Goal: Task Accomplishment & Management: Manage account settings

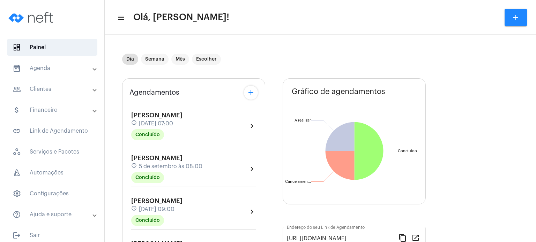
click at [279, 56] on div "Dia Semana Mês Escolher" at bounding box center [273, 59] width 302 height 35
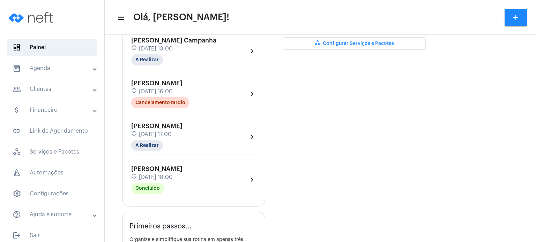
scroll to position [251, 0]
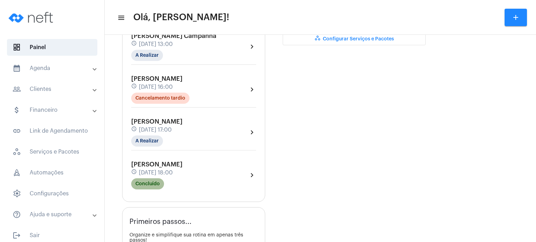
click at [152, 179] on mat-chip "Concluído" at bounding box center [147, 184] width 33 height 11
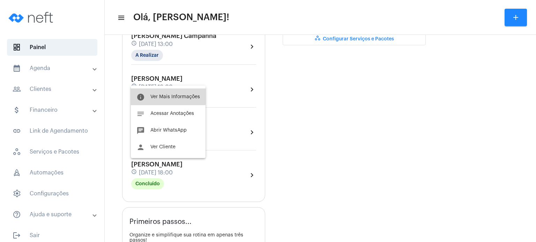
click at [163, 90] on button "info Ver Mais Informações" at bounding box center [168, 97] width 75 height 17
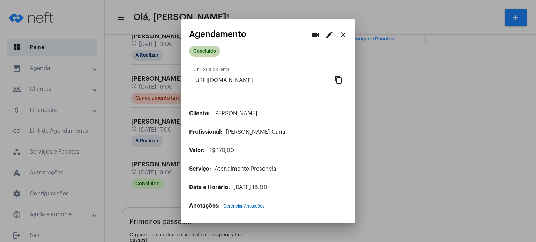
click at [203, 54] on mat-chip "Concluído" at bounding box center [204, 51] width 31 height 11
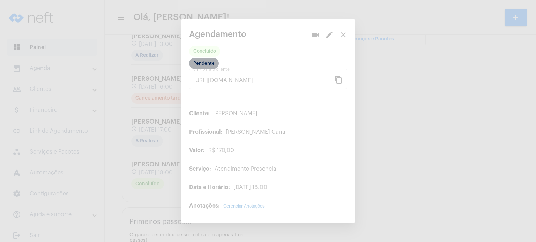
click at [204, 64] on mat-chip "Pendente" at bounding box center [204, 63] width 30 height 11
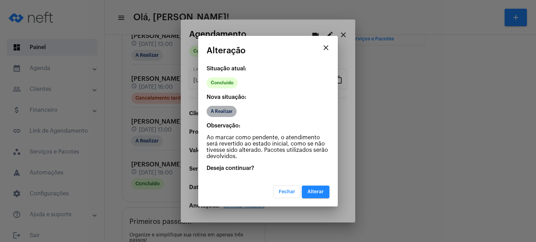
click at [227, 112] on mat-chip "A Realizar" at bounding box center [221, 111] width 30 height 11
click at [318, 192] on span "Alterar" at bounding box center [315, 192] width 16 height 5
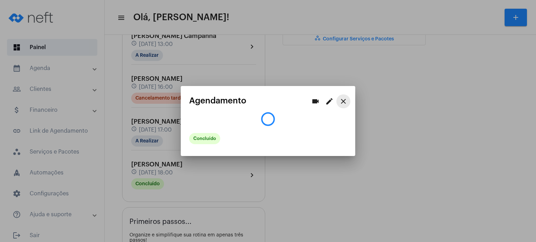
click at [341, 105] on mat-icon "close" at bounding box center [343, 101] width 8 height 8
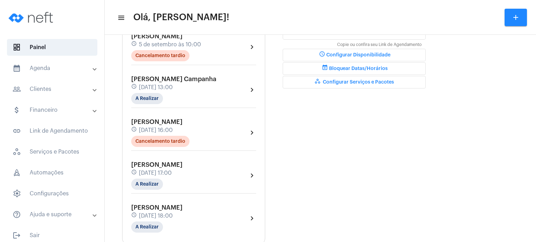
scroll to position [207, 0]
click at [176, 90] on div "[PERSON_NAME] Campanha schedule [DATE] 13:00 A Realizar" at bounding box center [173, 90] width 85 height 29
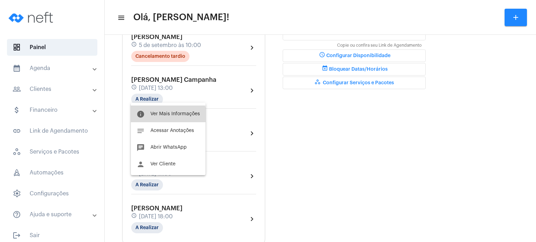
click at [164, 115] on span "Ver Mais Informações" at bounding box center [175, 114] width 50 height 5
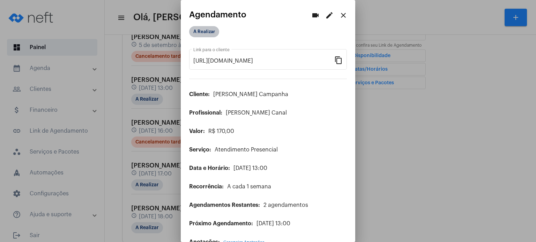
click at [201, 27] on mat-chip "A Realizar" at bounding box center [204, 31] width 30 height 11
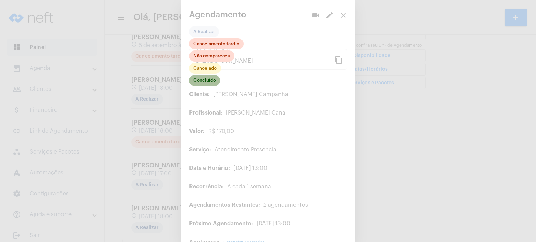
click at [201, 78] on mat-chip "Concluído" at bounding box center [204, 80] width 31 height 11
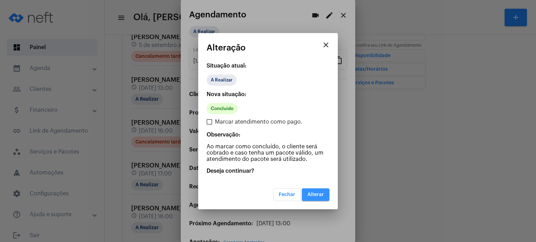
click at [318, 193] on span "Alterar" at bounding box center [315, 195] width 16 height 5
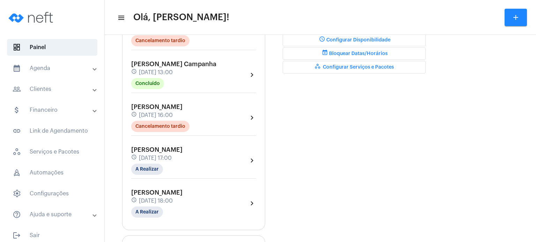
scroll to position [223, 0]
click at [145, 169] on mat-chip "A Realizar" at bounding box center [147, 169] width 32 height 11
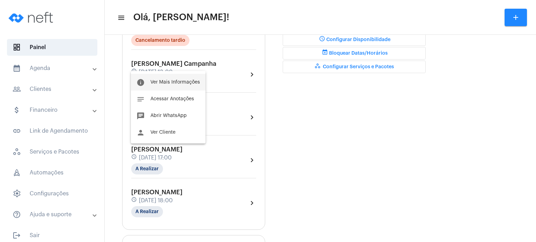
click at [175, 85] on button "info Ver Mais Informações" at bounding box center [168, 82] width 75 height 17
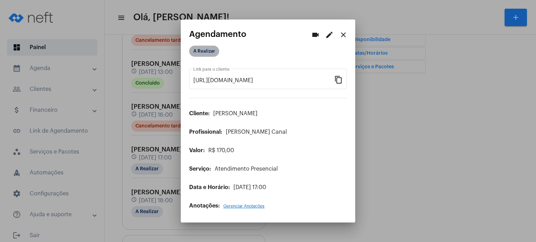
click at [196, 53] on mat-chip "A Realizar" at bounding box center [204, 51] width 30 height 11
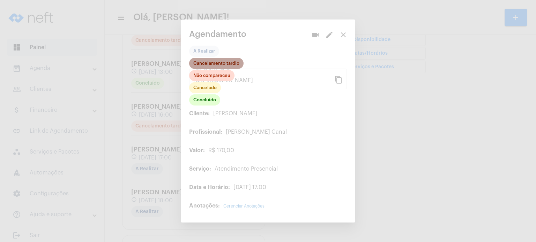
click at [196, 62] on mat-chip "Cancelamento tardio" at bounding box center [216, 63] width 54 height 11
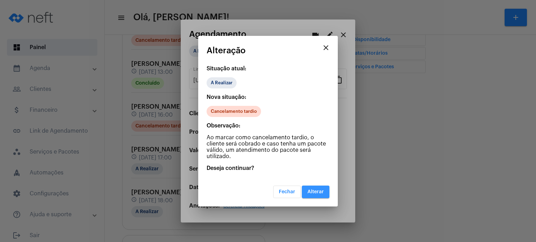
click at [318, 190] on span "Alterar" at bounding box center [315, 192] width 16 height 5
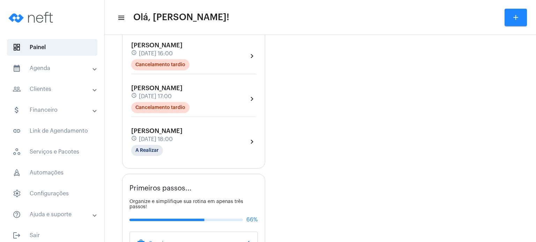
scroll to position [293, 0]
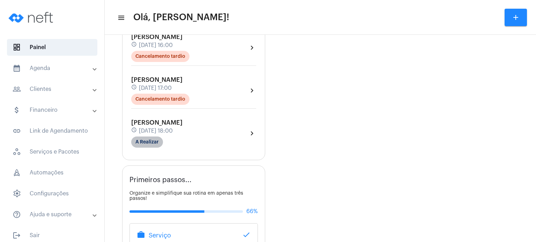
click at [148, 137] on mat-chip "A Realizar" at bounding box center [147, 142] width 32 height 11
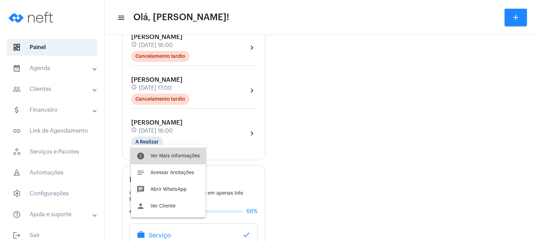
click at [152, 152] on button "info Ver Mais Informações" at bounding box center [168, 156] width 75 height 17
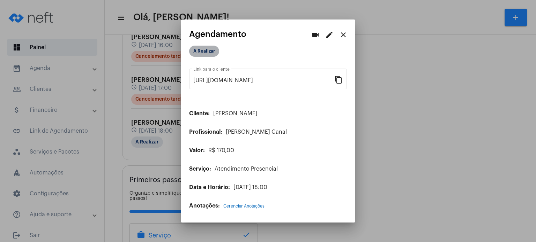
click at [211, 52] on mat-chip "A Realizar" at bounding box center [204, 51] width 30 height 11
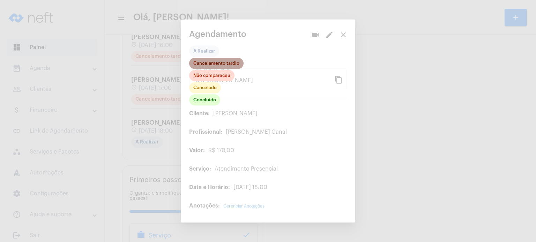
click at [223, 65] on mat-chip "Cancelamento tardio" at bounding box center [216, 63] width 54 height 11
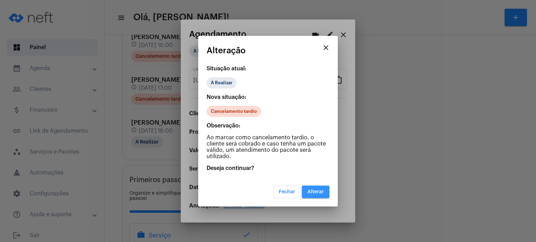
click at [318, 190] on span "Alterar" at bounding box center [315, 192] width 16 height 5
